Goal: Complete application form

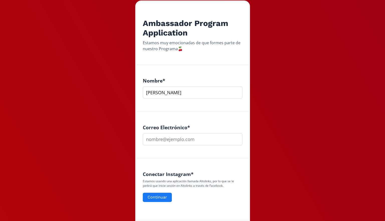
scroll to position [83, 0]
type input "[PERSON_NAME]"
click at [198, 139] on input "email" at bounding box center [193, 139] width 100 height 12
type input "[PERSON_NAME][EMAIL_ADDRESS][PERSON_NAME][PERSON_NAME][DOMAIN_NAME]"
type input "4777860671"
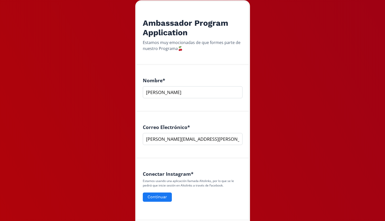
type input "@monimaartinez"
type input "Lifestyle, fitness"
type input "No"
type input "[PERSON_NAME] [GEOGRAPHIC_DATA]"
type input "04/0571999"
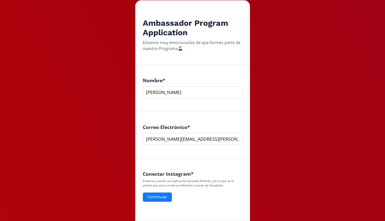
type input "Ibero Leon"
type input "Diseñadora de Producto"
type input "Si"
type input "M"
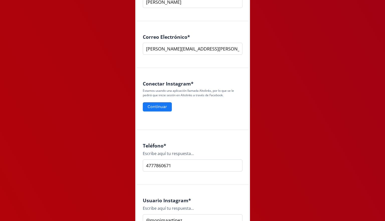
scroll to position [173, 0]
click at [155, 107] on button "Continuar" at bounding box center [157, 107] width 31 height 11
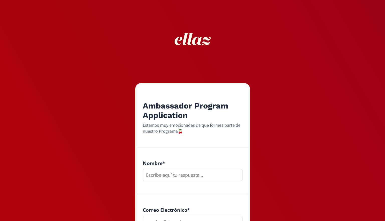
click at [178, 177] on input "text" at bounding box center [193, 175] width 100 height 12
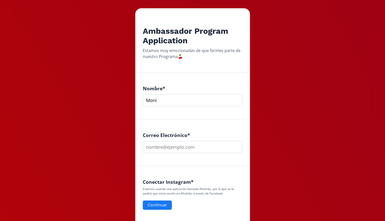
scroll to position [77, 0]
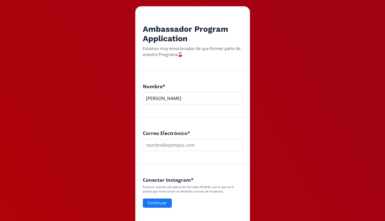
type input "[PERSON_NAME]"
click at [210, 147] on input "email" at bounding box center [193, 145] width 100 height 12
type input "[PERSON_NAME][EMAIL_ADDRESS][PERSON_NAME][PERSON_NAME][DOMAIN_NAME]"
type input "4777860671"
type input "@monimaartinez"
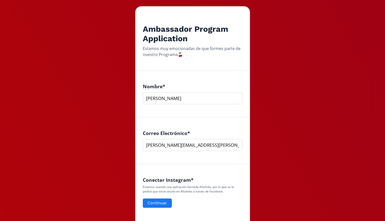
type input "Lifestyle, fitness"
type input "No"
type input "[PERSON_NAME] [GEOGRAPHIC_DATA]"
type input "04/0571999"
type input "Ibero Leon"
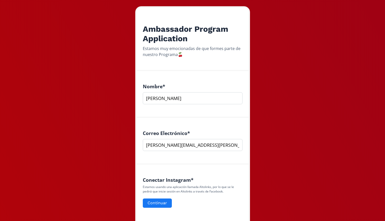
type input "Diseñadora de Producto"
type input "Si"
type input "M"
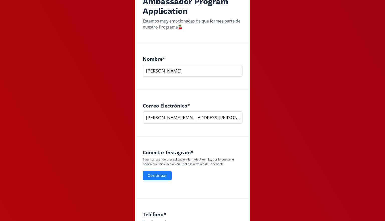
scroll to position [103, 0]
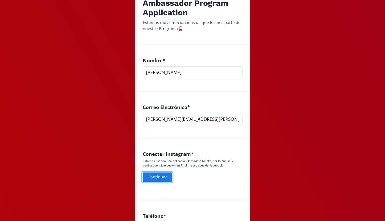
click at [158, 178] on button "Continuar" at bounding box center [157, 177] width 31 height 11
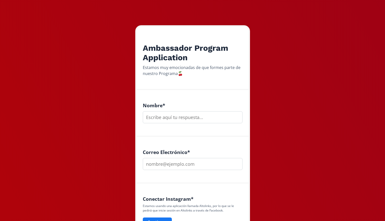
scroll to position [58, 0]
click at [196, 114] on input "text" at bounding box center [193, 117] width 100 height 12
type input "m"
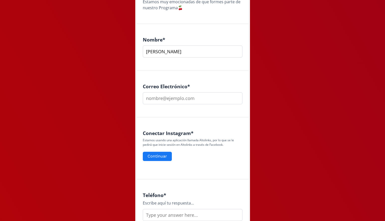
scroll to position [124, 0]
type input "[PERSON_NAME]"
click at [167, 98] on input "email" at bounding box center [193, 98] width 100 height 12
type input "[PERSON_NAME][EMAIL_ADDRESS][PERSON_NAME][PERSON_NAME][DOMAIN_NAME]"
type input "4777860671"
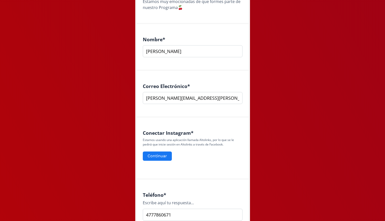
type input "@monimaartinez"
type input "Lifestyle, fitness"
type input "No"
type input "[PERSON_NAME] [GEOGRAPHIC_DATA]"
type input "04/0571999"
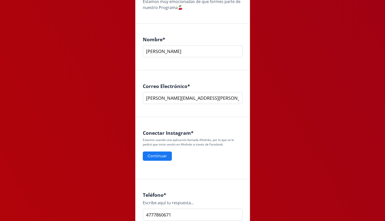
type input "Ibero Leon"
type input "Diseñadora de Producto"
type input "Si"
type input "M"
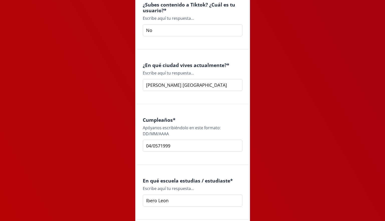
scroll to position [483, 0]
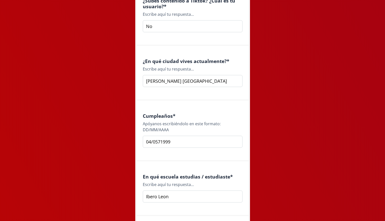
click at [158, 141] on input "04/0571999" at bounding box center [193, 142] width 100 height 12
click at [160, 142] on input "04/0571999" at bounding box center [193, 142] width 100 height 12
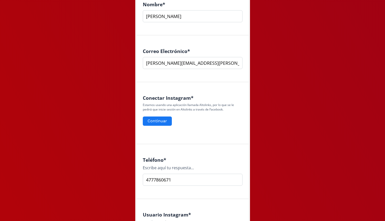
scroll to position [156, 0]
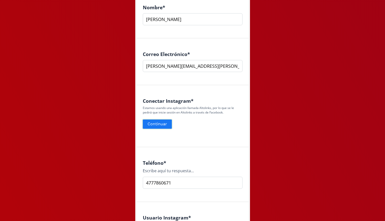
type input "[DATE]"
click at [161, 124] on button "Continuar" at bounding box center [157, 124] width 31 height 11
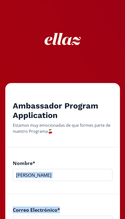
drag, startPoint x: 0, startPoint y: 0, endPoint x: 120, endPoint y: 204, distance: 236.4
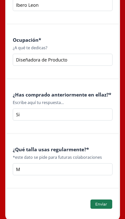
scroll to position [711, 0]
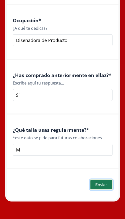
click at [100, 187] on button "Enviar" at bounding box center [101, 184] width 23 height 11
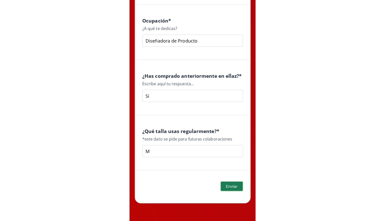
scroll to position [0, 0]
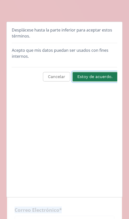
click at [90, 76] on button "Estoy de acuerdo." at bounding box center [95, 77] width 46 height 11
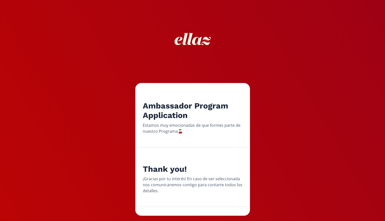
scroll to position [12, 0]
